Goal: Task Accomplishment & Management: Complete application form

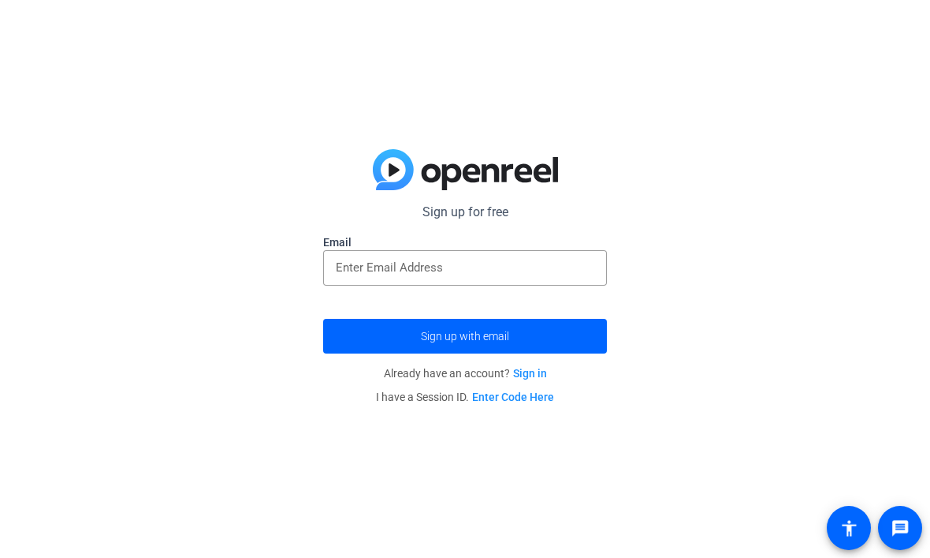
click at [431, 267] on input "email" at bounding box center [465, 267] width 259 height 19
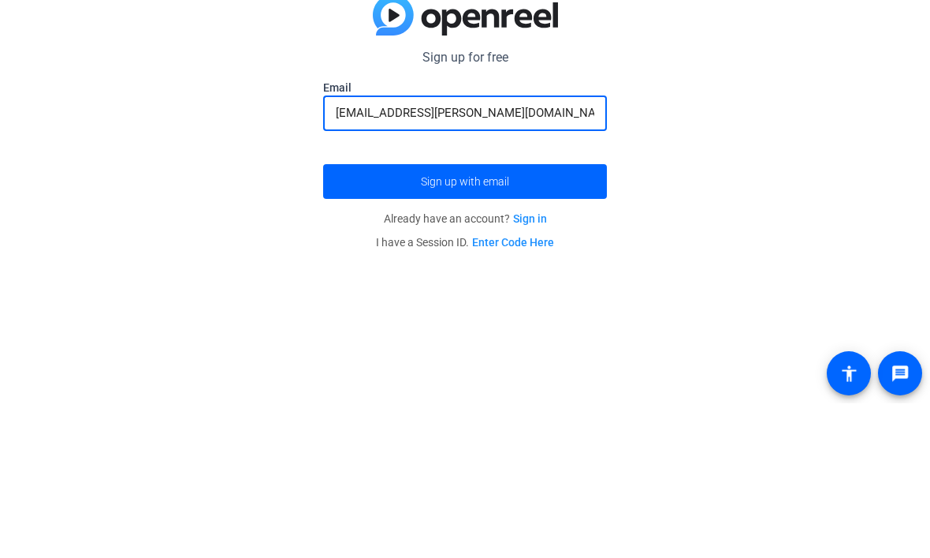
type input "[EMAIL_ADDRESS][PERSON_NAME][DOMAIN_NAME]"
click at [360, 317] on span "submit" at bounding box center [465, 336] width 284 height 38
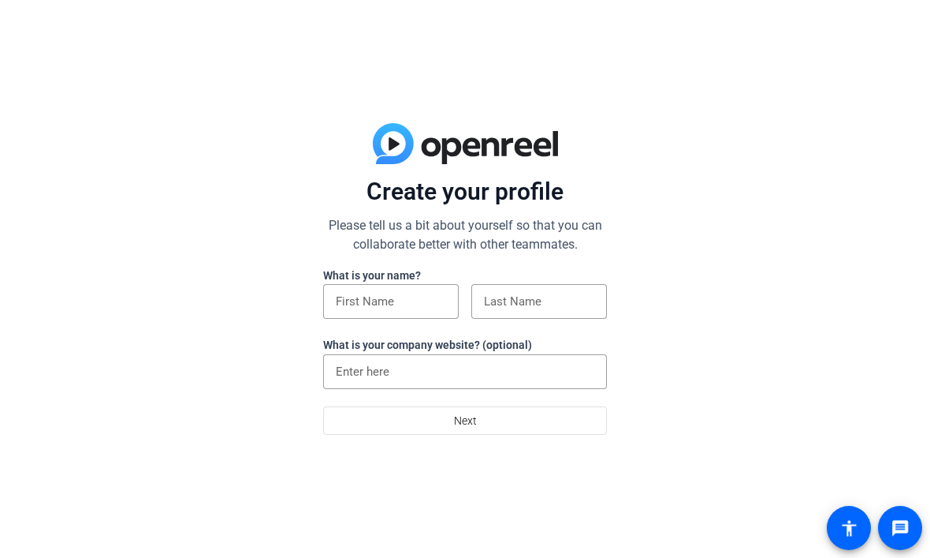
click at [401, 288] on div at bounding box center [391, 301] width 110 height 35
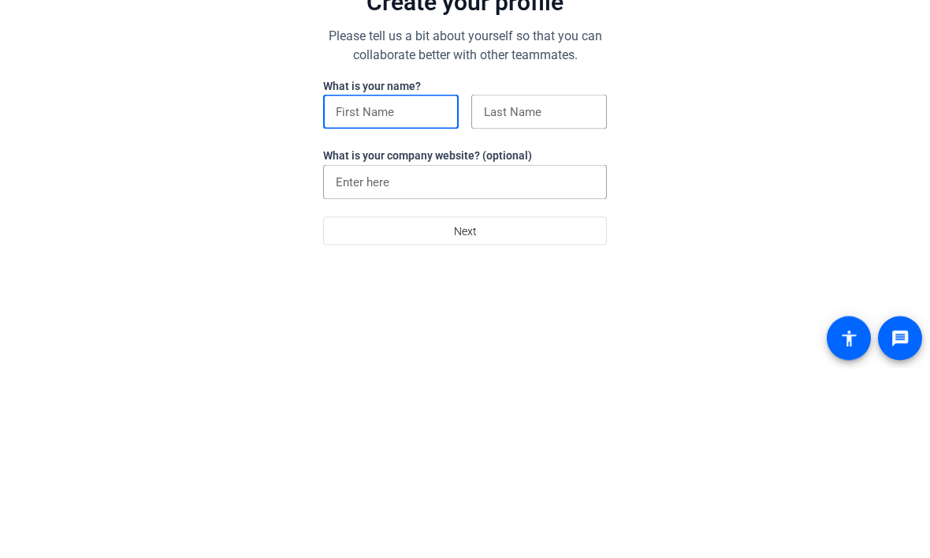
type input "Kellen"
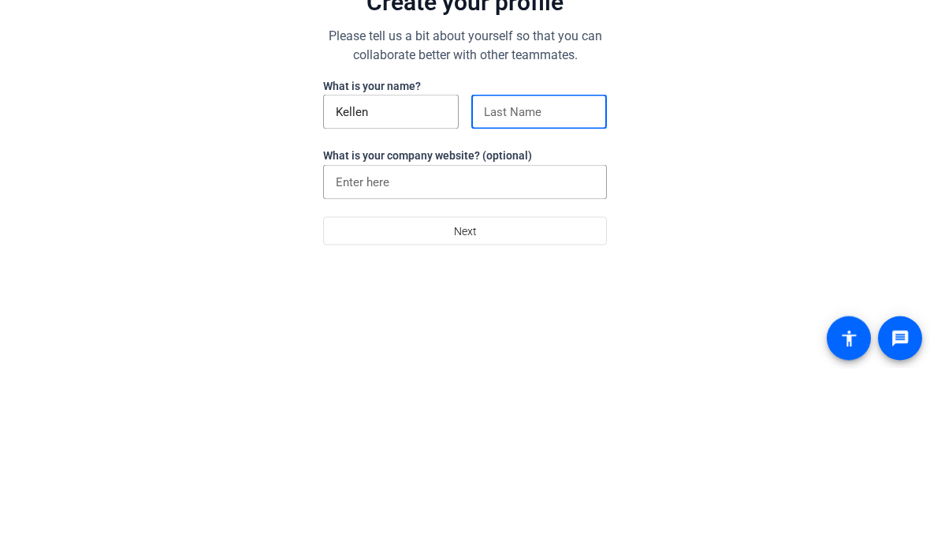
type input "Beneke"
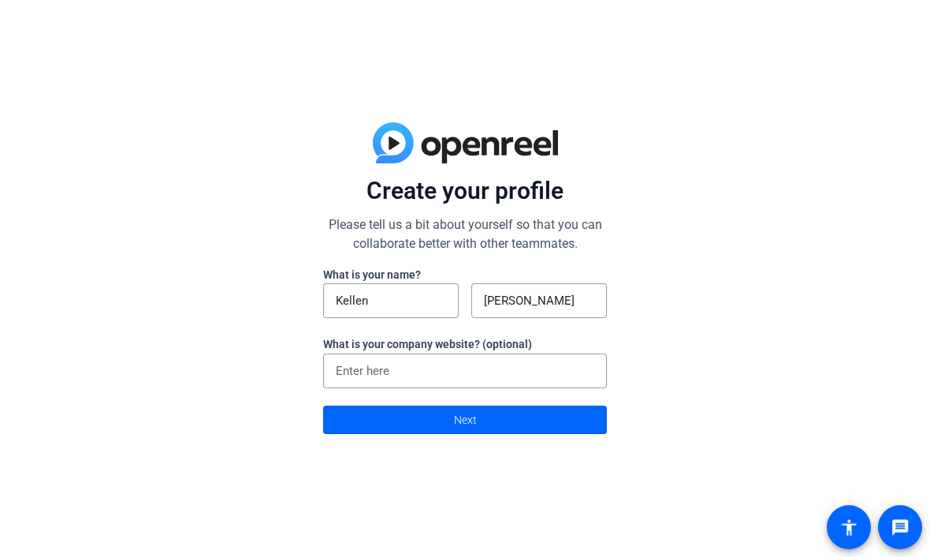
click at [337, 431] on span at bounding box center [465, 420] width 282 height 38
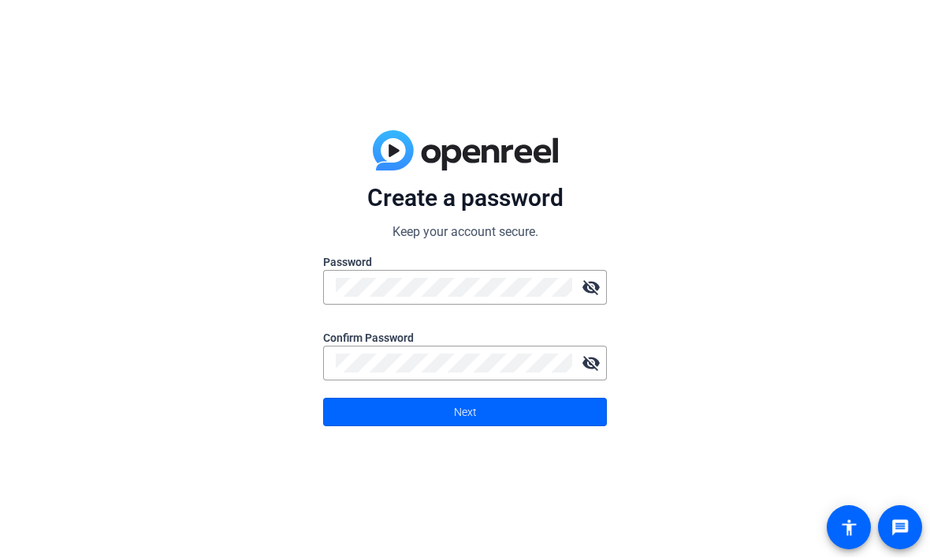
click at [343, 419] on span at bounding box center [465, 412] width 282 height 38
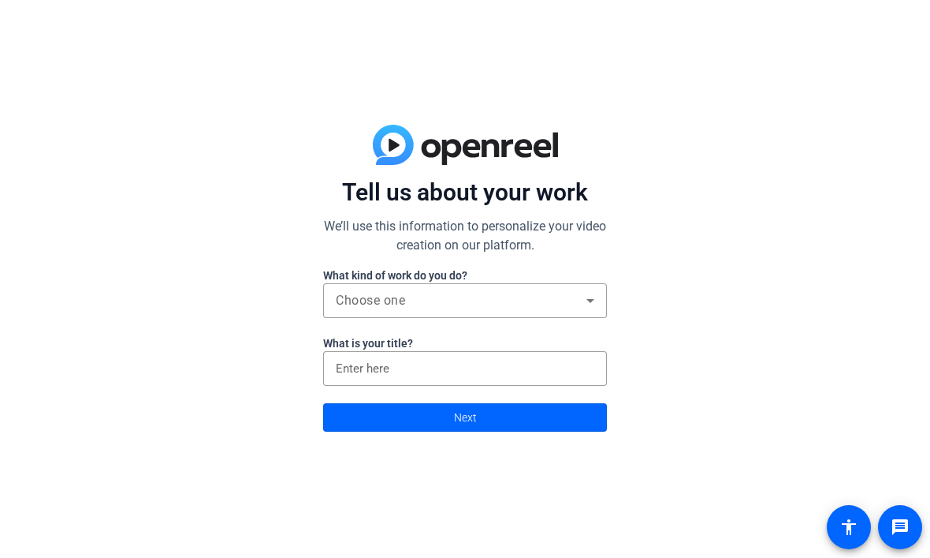
click at [559, 308] on div "Choose one" at bounding box center [461, 301] width 251 height 19
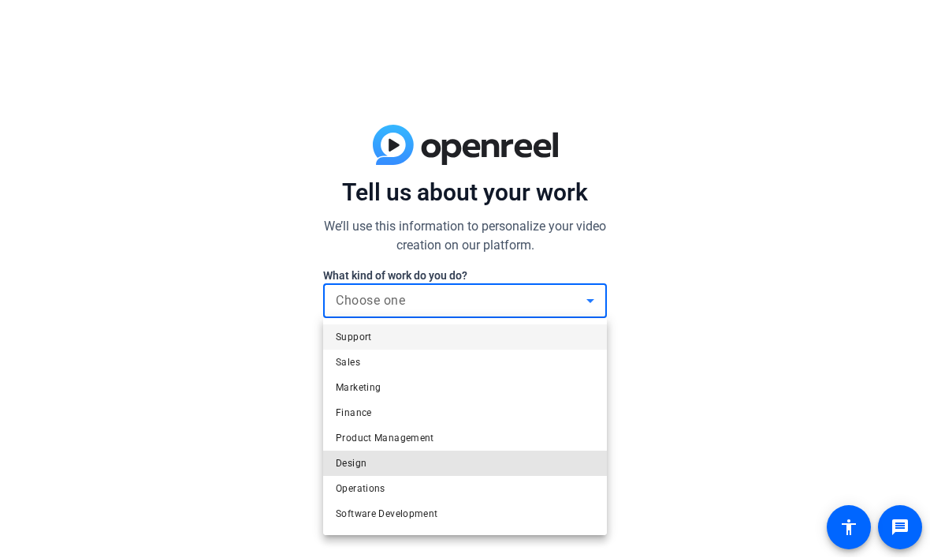
click at [420, 465] on mat-option "Design" at bounding box center [465, 463] width 284 height 25
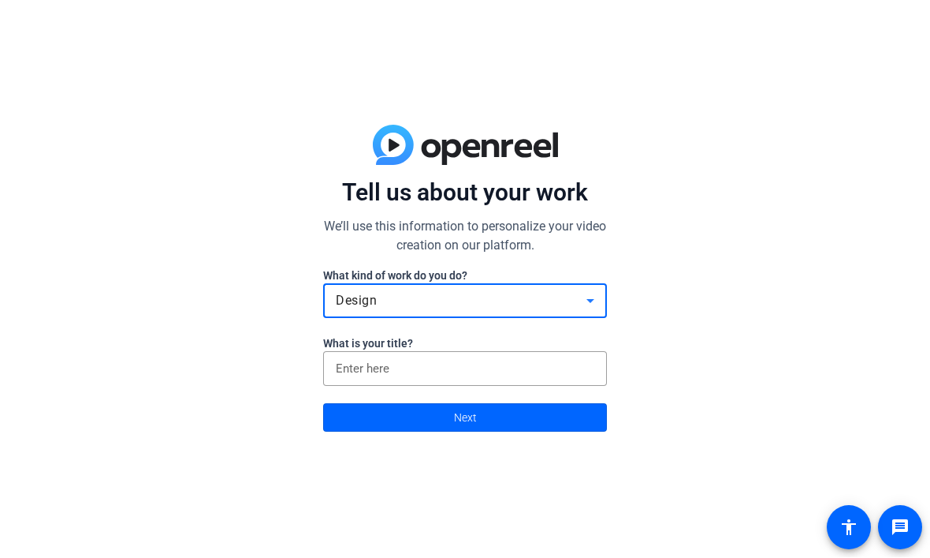
click at [520, 375] on input at bounding box center [465, 369] width 259 height 19
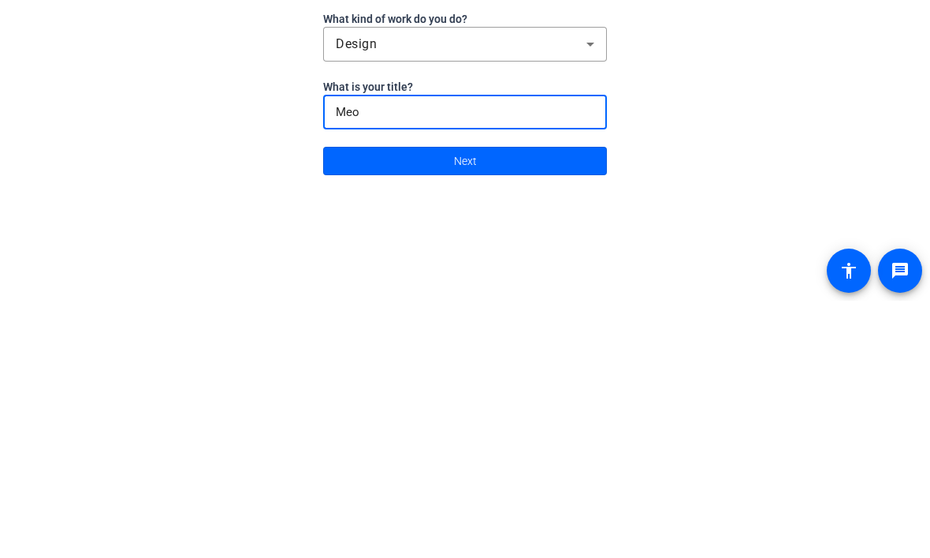
type input "Meow"
click at [419, 399] on span at bounding box center [465, 418] width 282 height 38
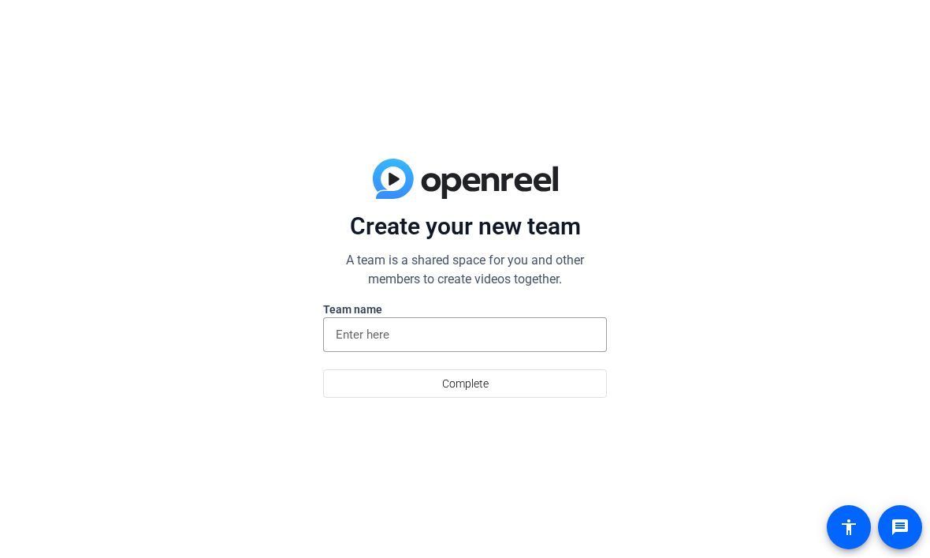
click at [528, 341] on input at bounding box center [465, 335] width 259 height 19
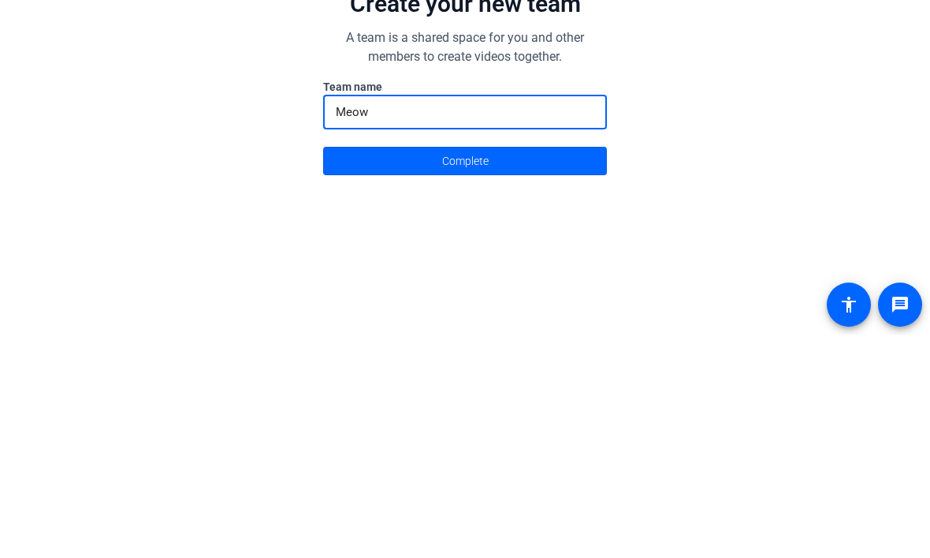
type input "Meow"
click at [423, 365] on span at bounding box center [465, 384] width 282 height 38
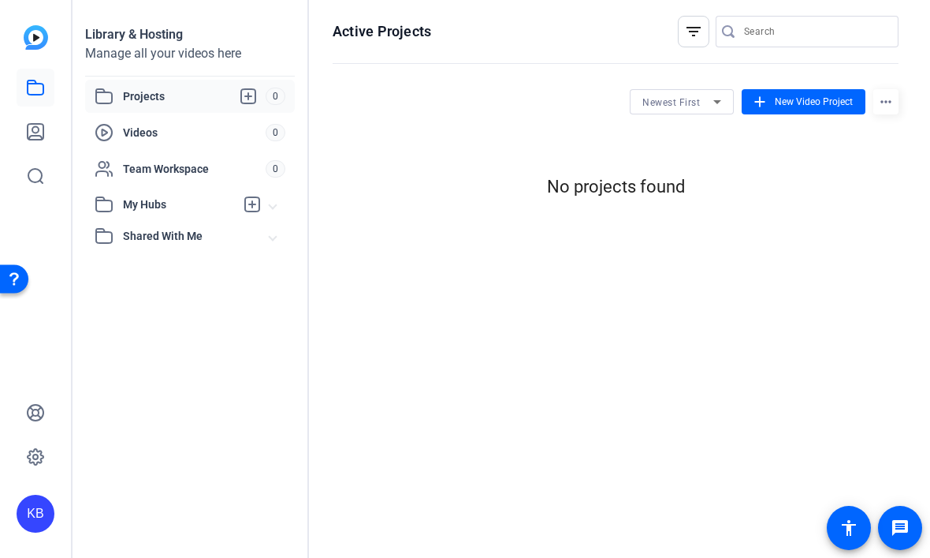
click at [854, 551] on div "Active Projects filter_list Newest First add New Video Project more_horiz No pr…" at bounding box center [615, 279] width 613 height 558
click at [852, 535] on mat-icon "accessibility" at bounding box center [849, 527] width 19 height 19
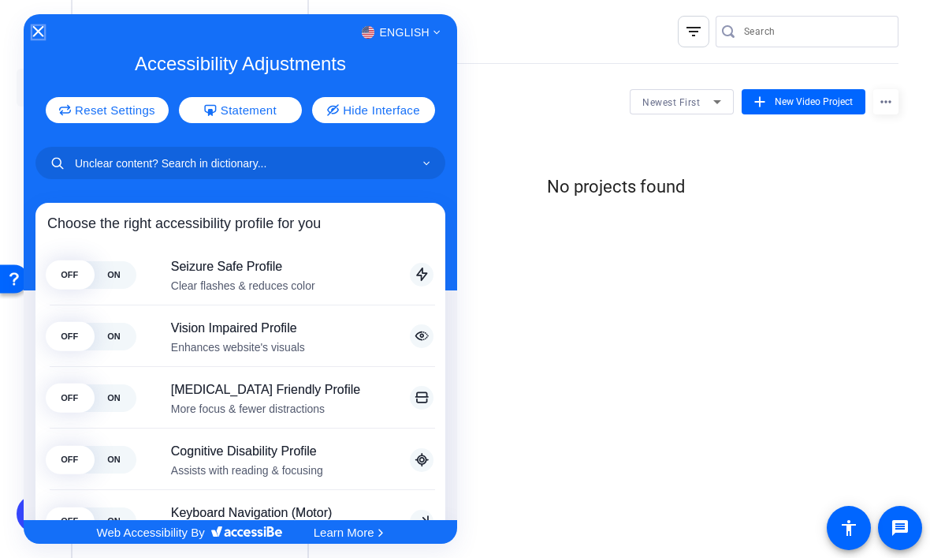
click at [40, 32] on icon "Close Accessibility Interface" at bounding box center [38, 30] width 11 height 11
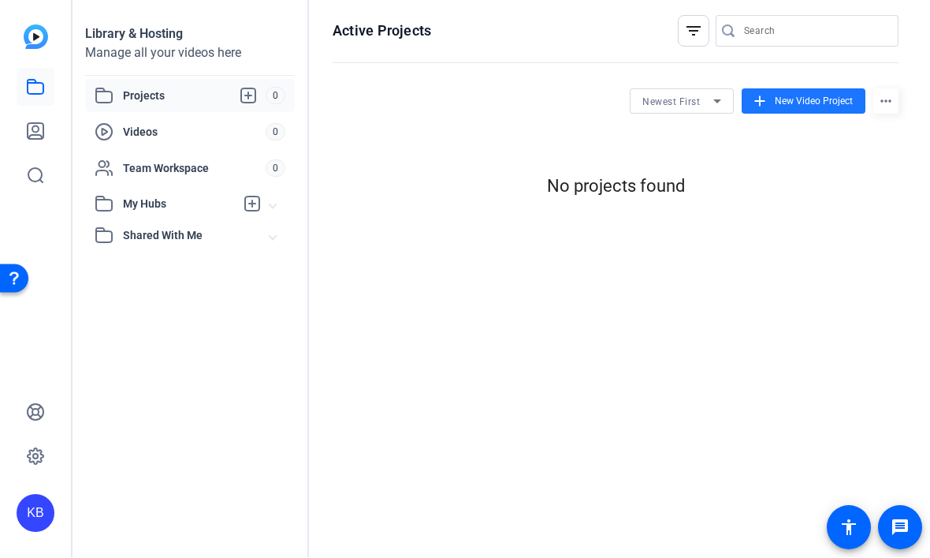
click at [833, 103] on span "New Video Project" at bounding box center [814, 102] width 78 height 14
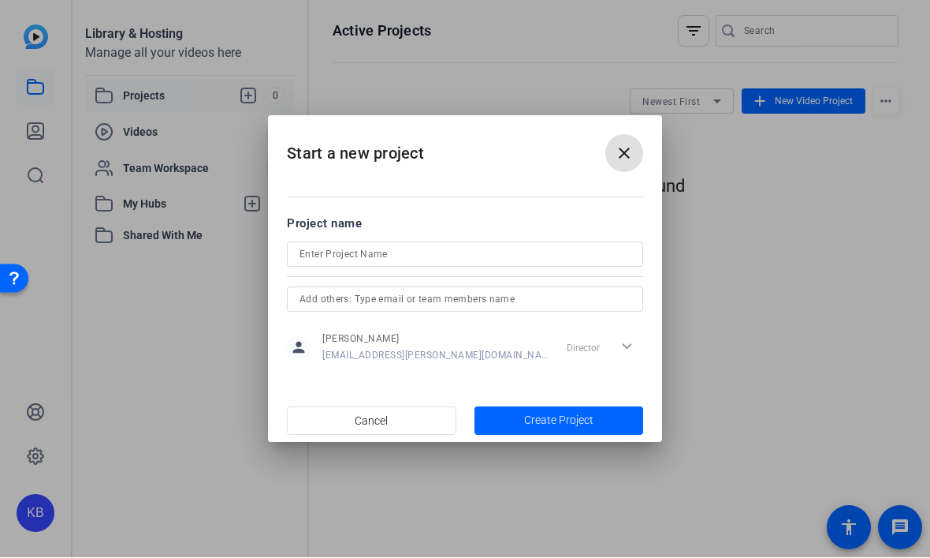
click at [548, 259] on input at bounding box center [465, 254] width 331 height 19
type input "Meow"
click at [583, 420] on span "Create Project" at bounding box center [558, 420] width 69 height 17
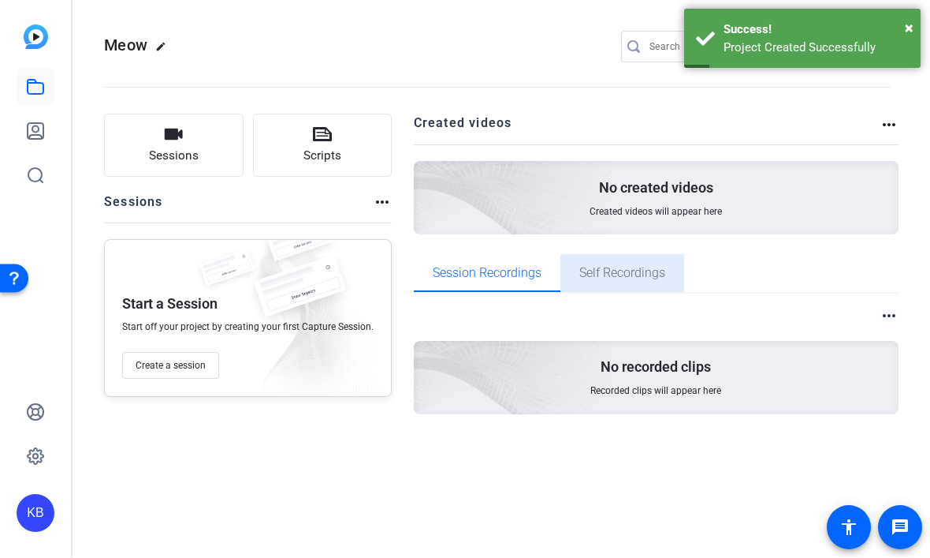
click at [614, 277] on span "Self Recordings" at bounding box center [623, 273] width 86 height 13
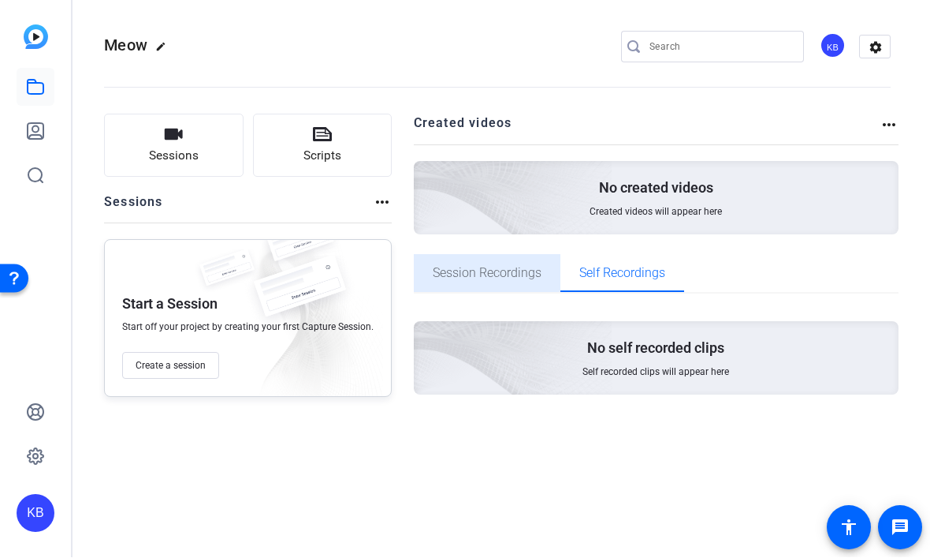
click at [463, 278] on span "Session Recordings" at bounding box center [487, 273] width 109 height 13
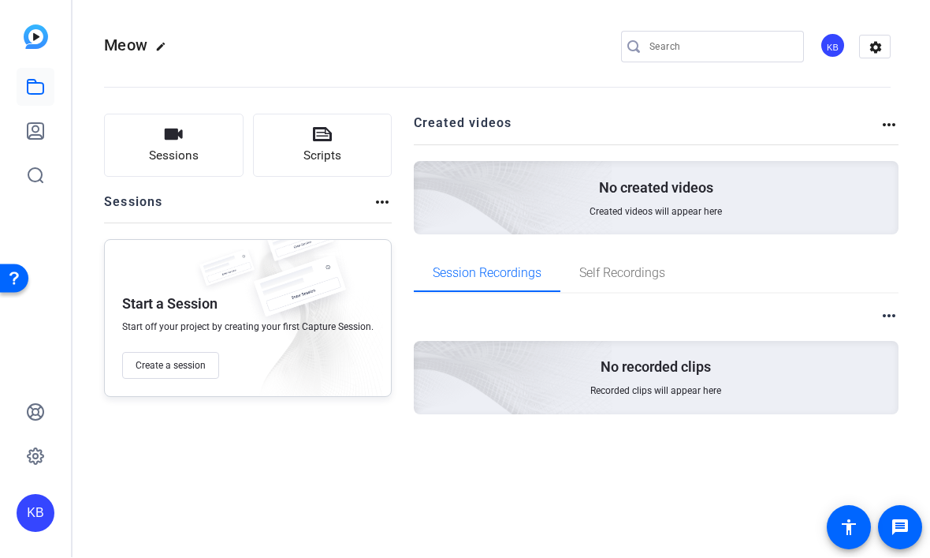
click at [606, 395] on img at bounding box center [425, 356] width 376 height 342
click at [699, 193] on p "No created videos" at bounding box center [656, 188] width 114 height 19
